Goal: Task Accomplishment & Management: Complete application form

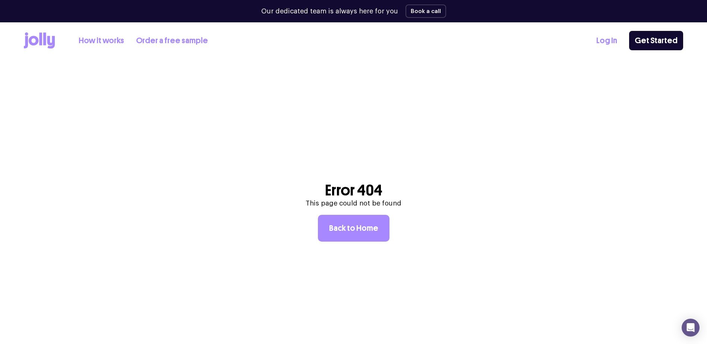
click at [628, 104] on header "Error 404 This page could not be found Back to Home" at bounding box center [353, 194] width 707 height 344
click at [604, 40] on link "Log In" at bounding box center [606, 41] width 21 height 12
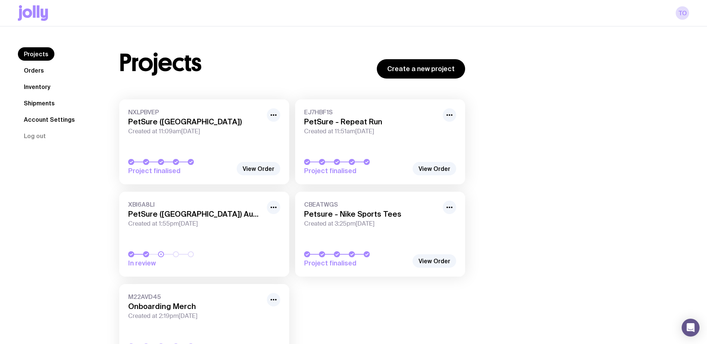
click at [27, 67] on link "Orders" at bounding box center [34, 70] width 32 height 13
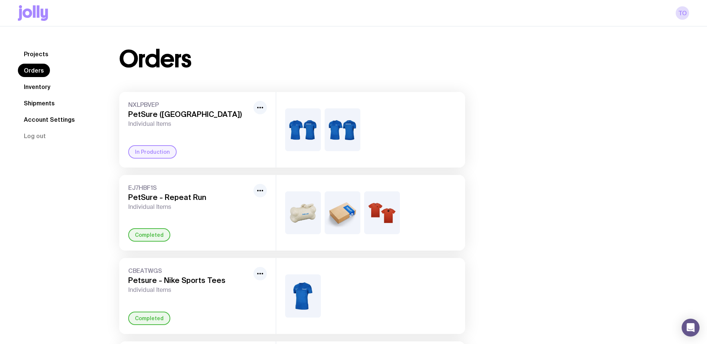
click at [40, 85] on link "Inventory" at bounding box center [37, 86] width 38 height 13
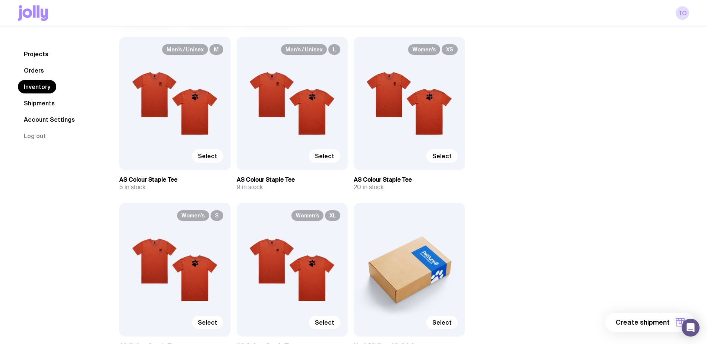
scroll to position [149, 0]
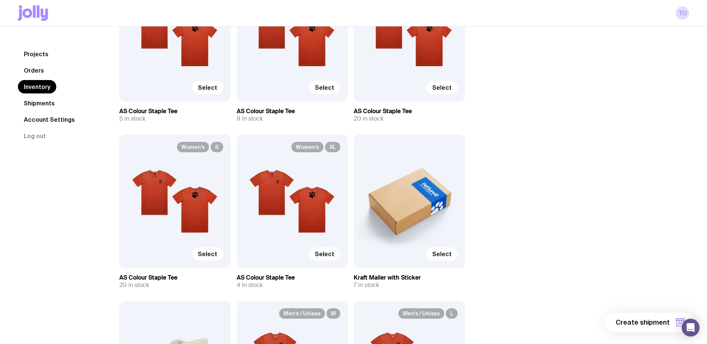
click at [328, 256] on span "Select" at bounding box center [324, 253] width 19 height 7
click at [0, 0] on input "Select" at bounding box center [0, 0] width 0 height 0
click at [444, 255] on span "Select" at bounding box center [441, 253] width 19 height 7
click at [0, 0] on input "Select" at bounding box center [0, 0] width 0 height 0
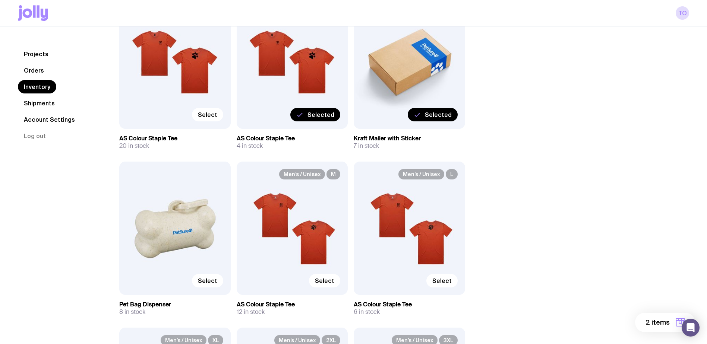
scroll to position [335, 0]
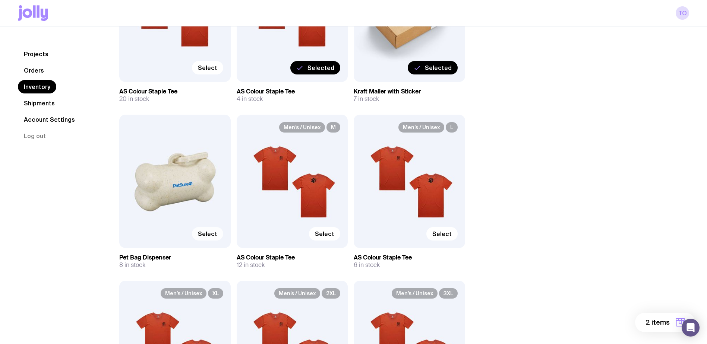
click at [208, 229] on label "Select" at bounding box center [207, 233] width 31 height 13
click at [0, 0] on input "Select" at bounding box center [0, 0] width 0 height 0
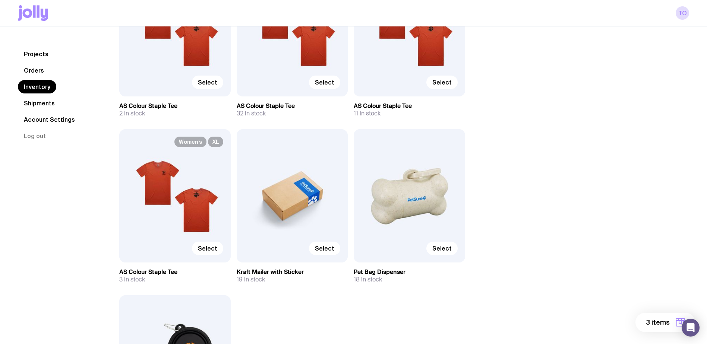
scroll to position [977, 0]
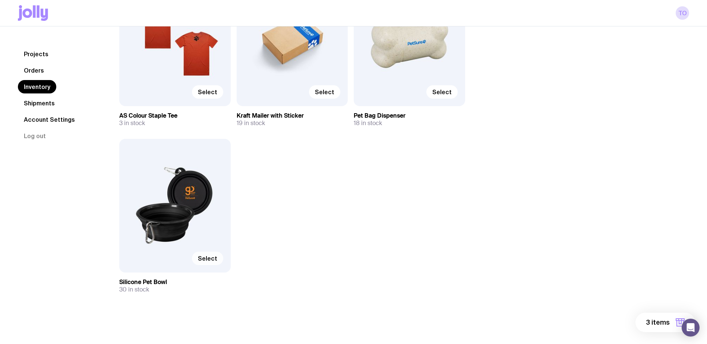
click at [209, 261] on span "Select" at bounding box center [207, 258] width 19 height 7
click at [0, 0] on input "Select" at bounding box center [0, 0] width 0 height 0
click at [660, 316] on button "4 items" at bounding box center [665, 322] width 60 height 19
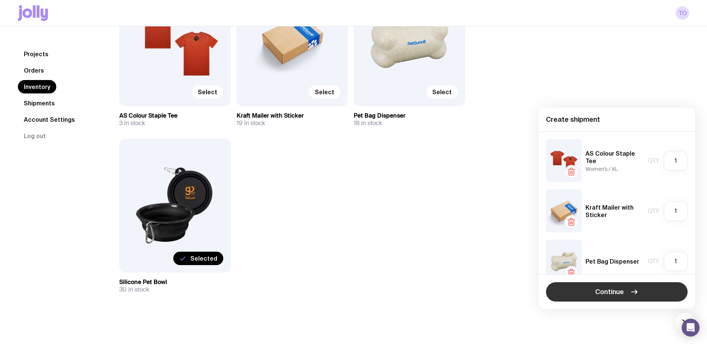
click at [569, 290] on button "Continue" at bounding box center [617, 292] width 142 height 19
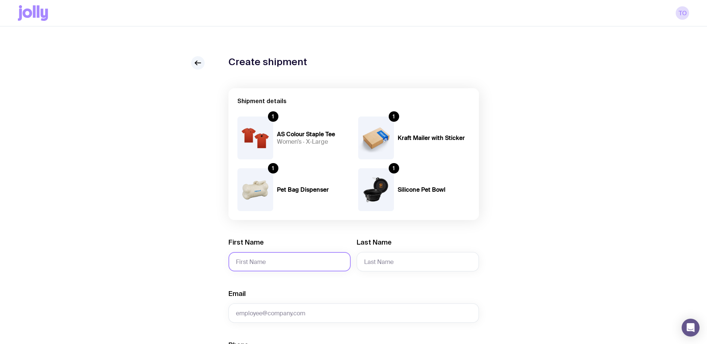
click at [300, 261] on input "First Name" at bounding box center [289, 261] width 122 height 19
type input "[PERSON_NAME] ([PERSON_NAME])"
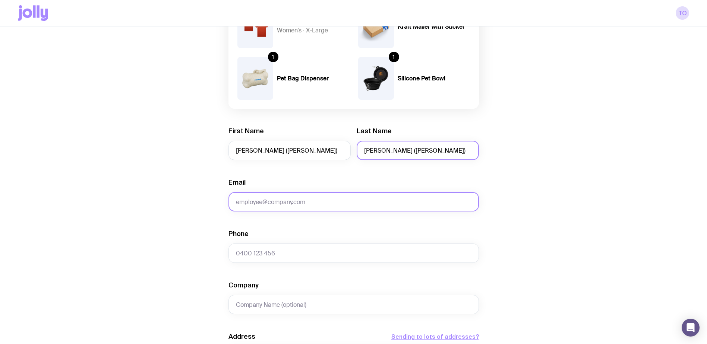
scroll to position [112, 0]
type input "[PERSON_NAME] ([PERSON_NAME])"
click at [266, 199] on input "Email" at bounding box center [353, 201] width 250 height 19
type input "[EMAIL_ADDRESS][DOMAIN_NAME]"
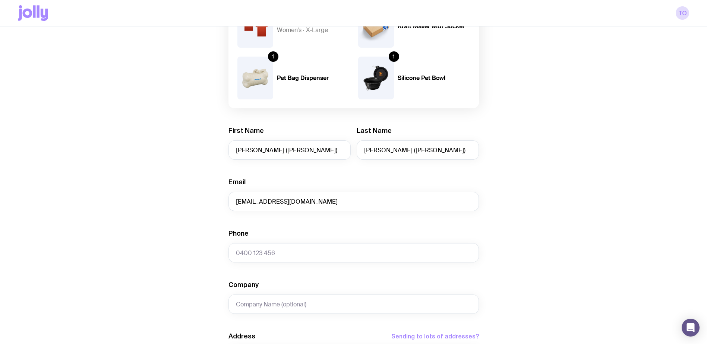
click at [164, 219] on div "Create shipment Shipment details 1 AS Colour Staple Tee Women’s · X-Large 1 Kra…" at bounding box center [353, 253] width 671 height 619
click at [262, 249] on input "Phone" at bounding box center [353, 252] width 250 height 19
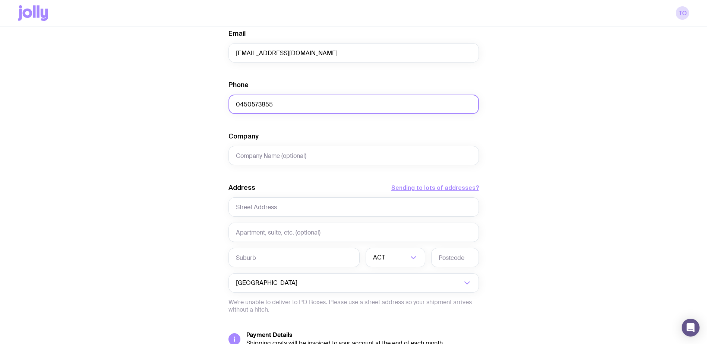
scroll to position [261, 0]
type input "0450573855"
click at [305, 160] on input "Company" at bounding box center [353, 155] width 250 height 19
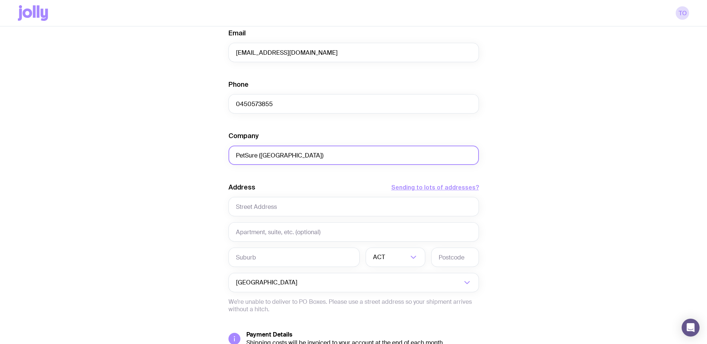
type input "PetSure ([GEOGRAPHIC_DATA])"
click at [172, 163] on div "Create shipment Shipment details 1 AS Colour Staple Tee Women’s · X-Large 1 Kra…" at bounding box center [353, 104] width 671 height 619
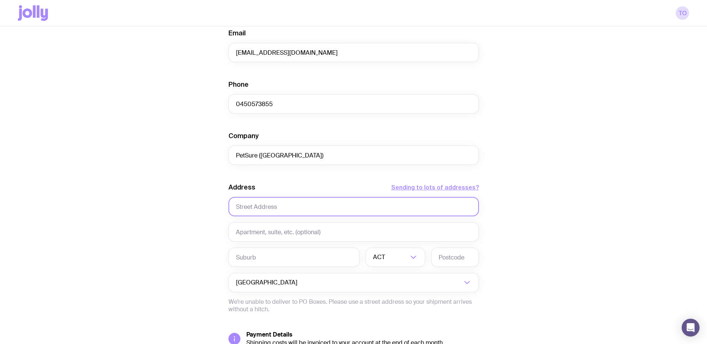
click at [255, 202] on input "text" at bounding box center [353, 206] width 250 height 19
type input "Level 1, [STREET_ADDRESS]"
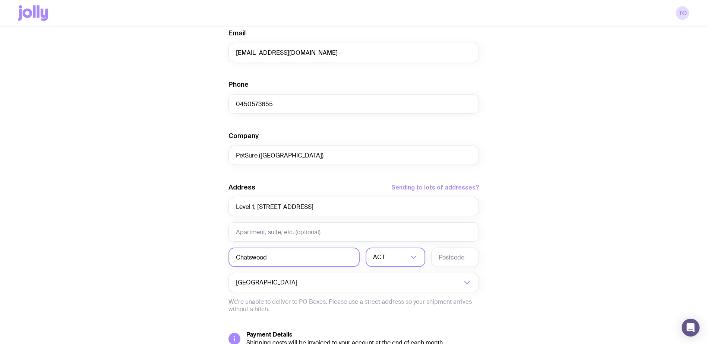
type input "Chatswood"
click at [407, 260] on input "Search for option" at bounding box center [398, 257] width 22 height 19
click at [402, 293] on li "[GEOGRAPHIC_DATA]" at bounding box center [395, 297] width 59 height 16
click at [451, 265] on input "text" at bounding box center [455, 257] width 48 height 19
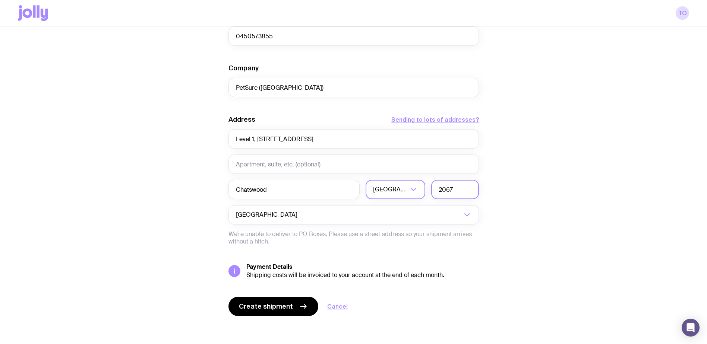
scroll to position [331, 0]
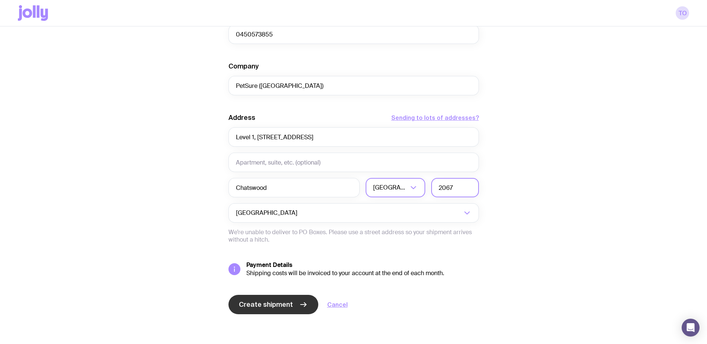
type input "2067"
click at [287, 305] on span "Create shipment" at bounding box center [266, 304] width 54 height 9
